Goal: Information Seeking & Learning: Learn about a topic

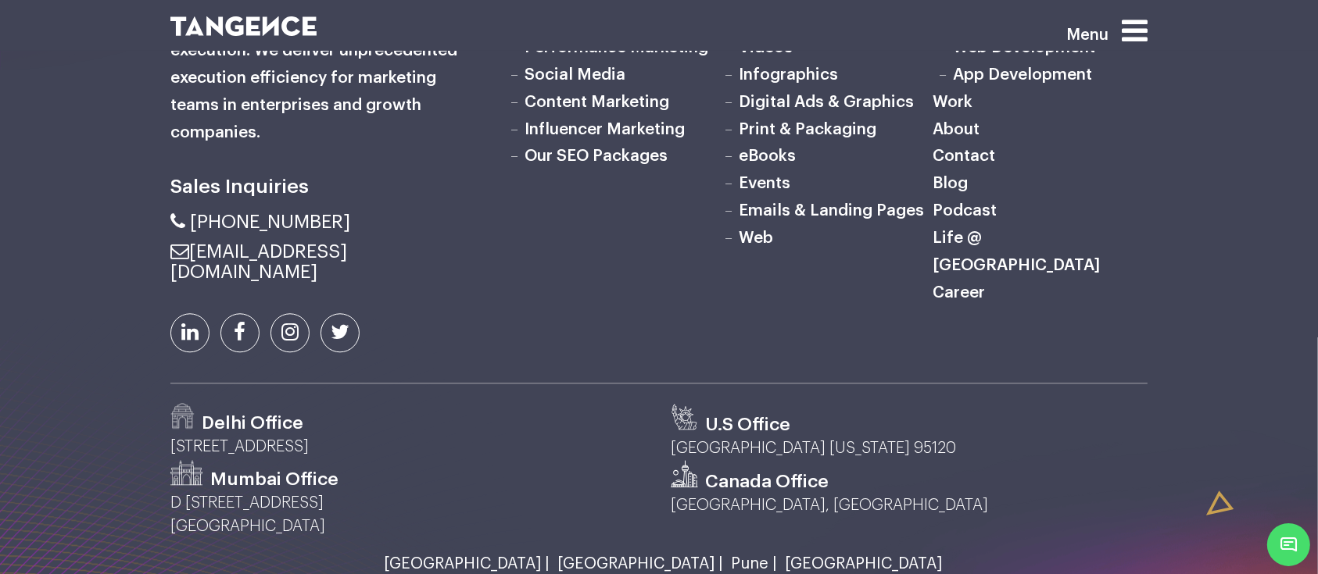
scroll to position [3852, 0]
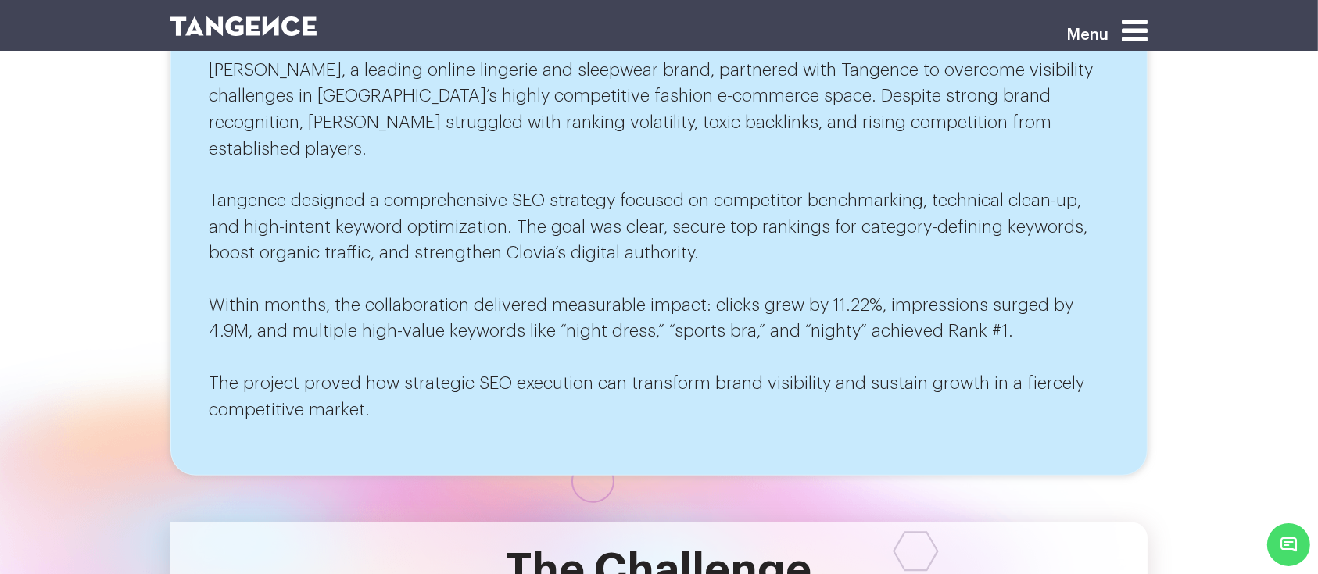
scroll to position [907, 0]
